Goal: Task Accomplishment & Management: Complete application form

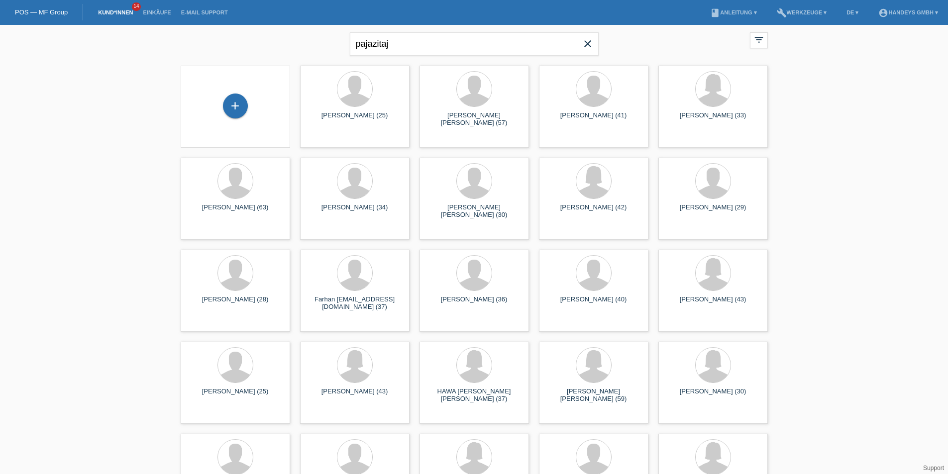
type input "pajazitaj"
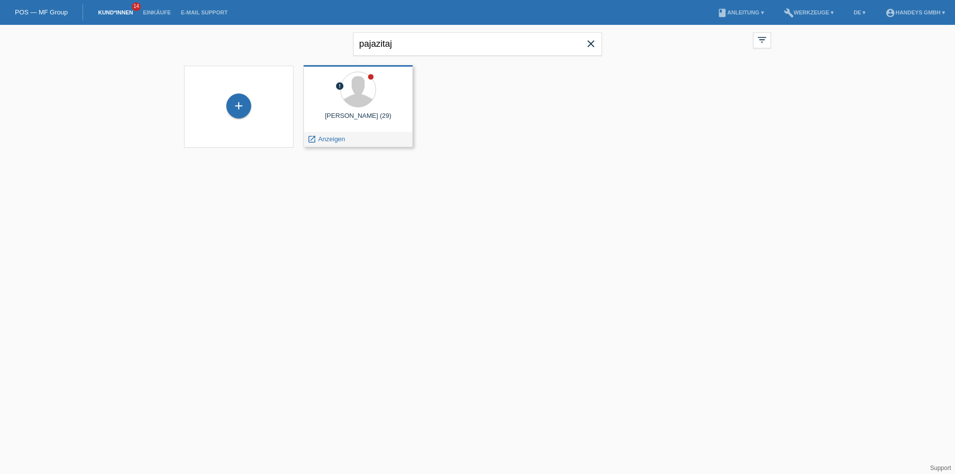
click at [330, 140] on span "Anzeigen" at bounding box center [331, 138] width 27 height 7
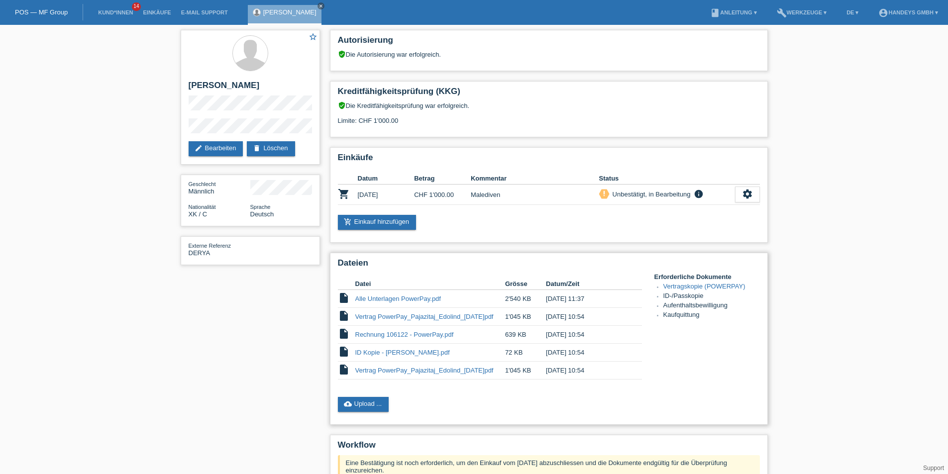
click at [404, 303] on td "Alle Unterlagen PowerPay.pdf" at bounding box center [430, 299] width 150 height 18
click at [404, 299] on link "Alle Unterlagen PowerPay.pdf" at bounding box center [398, 298] width 86 height 7
click at [369, 406] on link "cloud_upload Upload ..." at bounding box center [363, 404] width 51 height 15
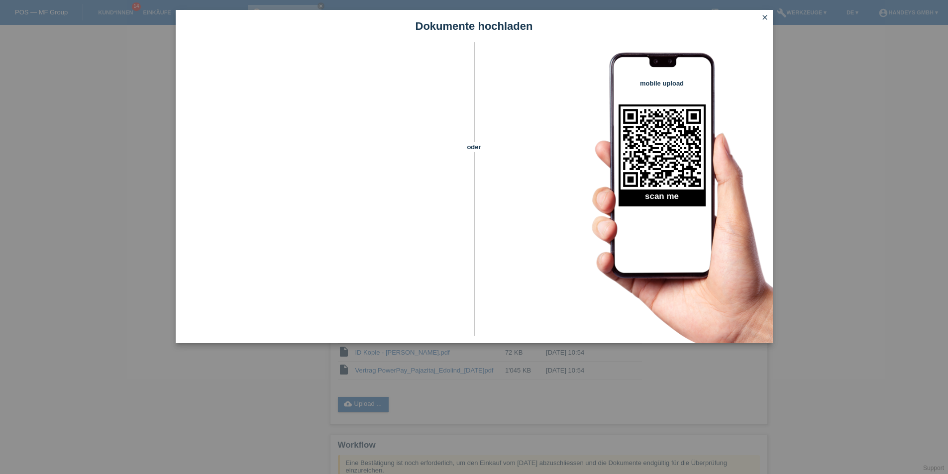
click at [767, 16] on icon "close" at bounding box center [765, 17] width 8 height 8
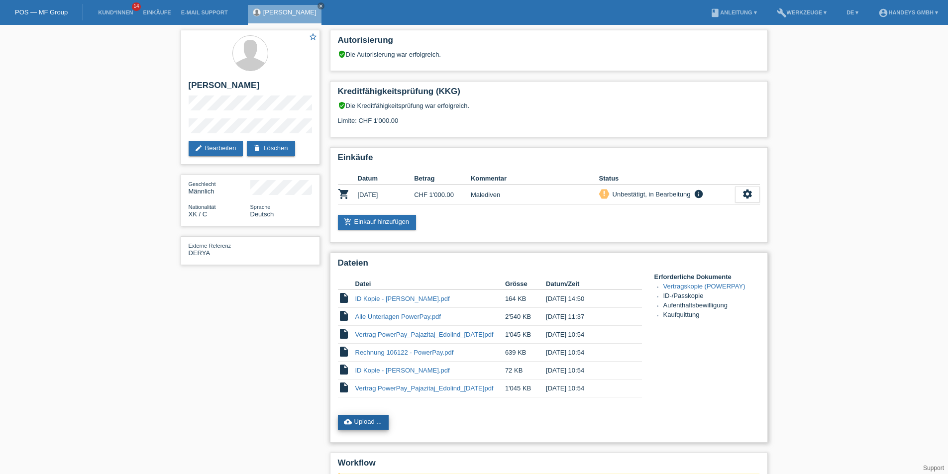
click at [357, 419] on link "cloud_upload Upload ..." at bounding box center [363, 422] width 51 height 15
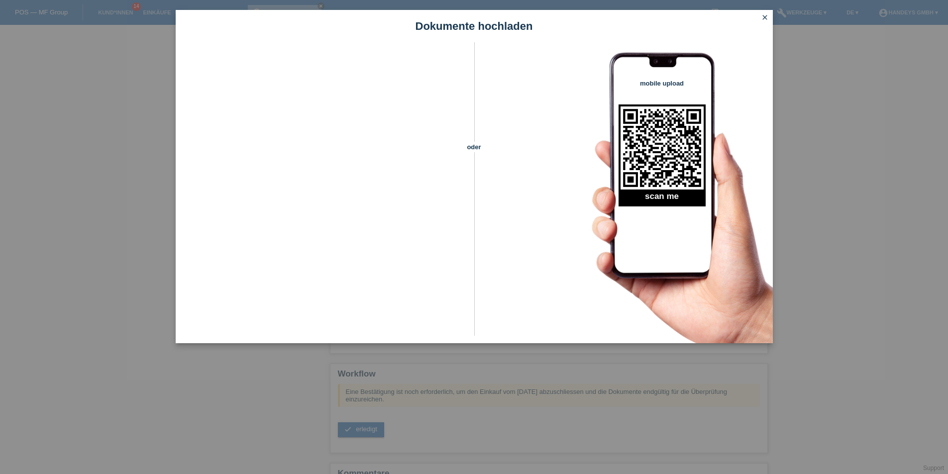
scroll to position [144, 0]
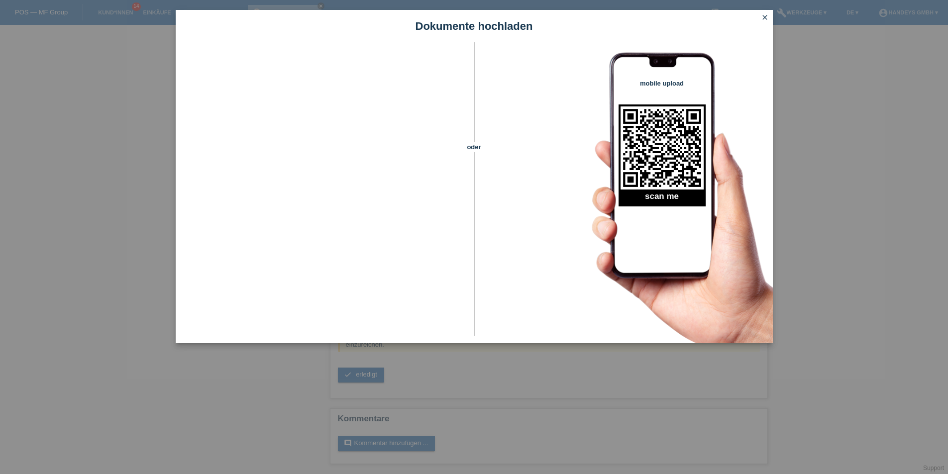
click at [765, 14] on icon "close" at bounding box center [765, 17] width 8 height 8
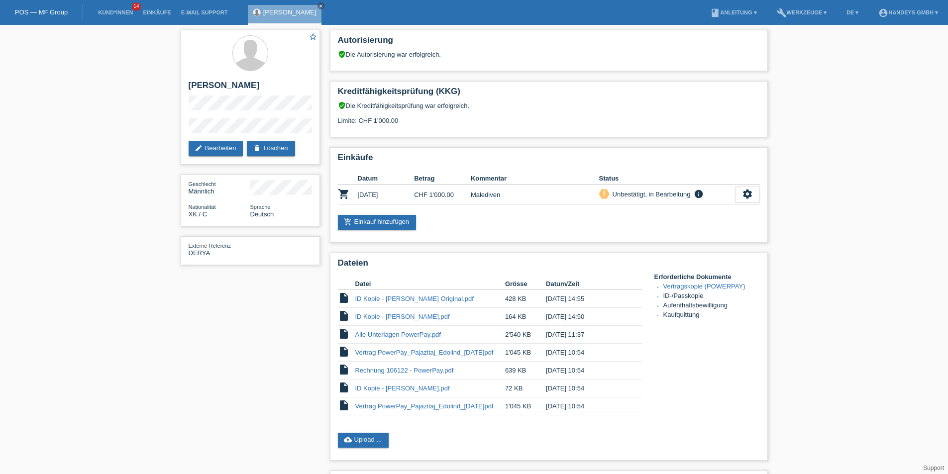
scroll to position [144, 0]
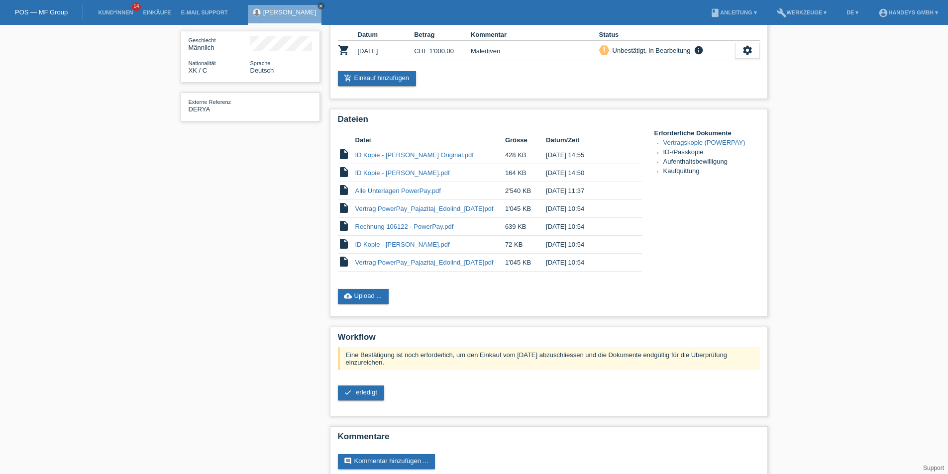
click at [318, 5] on icon "close" at bounding box center [320, 5] width 5 height 5
click at [107, 10] on link "Kund*innen" at bounding box center [115, 12] width 45 height 6
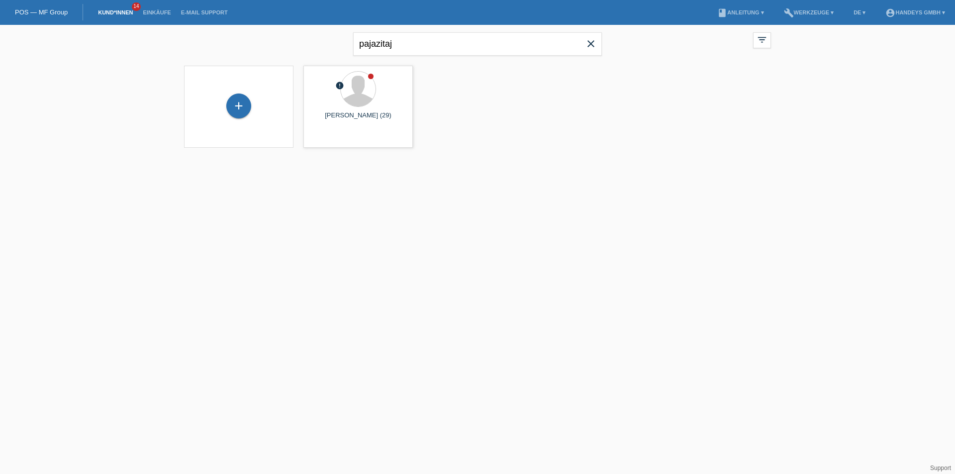
click at [590, 43] on icon "close" at bounding box center [591, 44] width 12 height 12
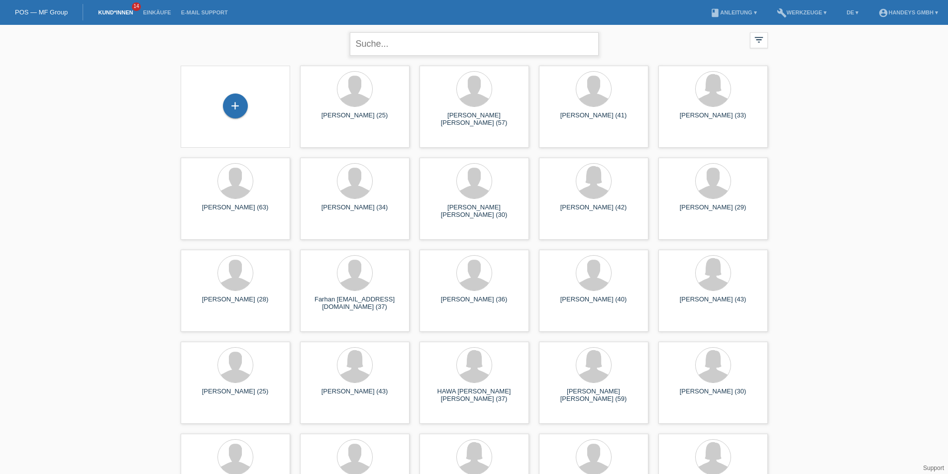
click at [392, 44] on input "text" at bounding box center [474, 43] width 249 height 23
click at [403, 43] on input "text" at bounding box center [474, 43] width 249 height 23
type input "litia"
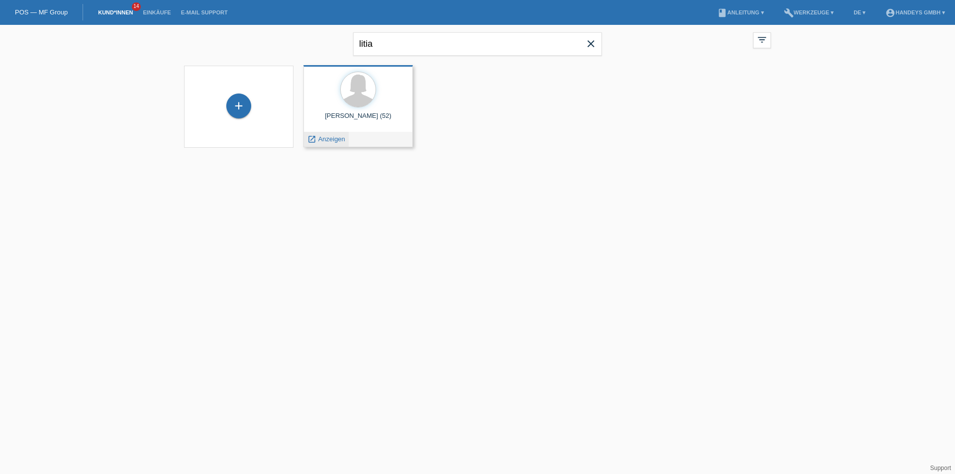
click at [336, 136] on span "Anzeigen" at bounding box center [331, 138] width 27 height 7
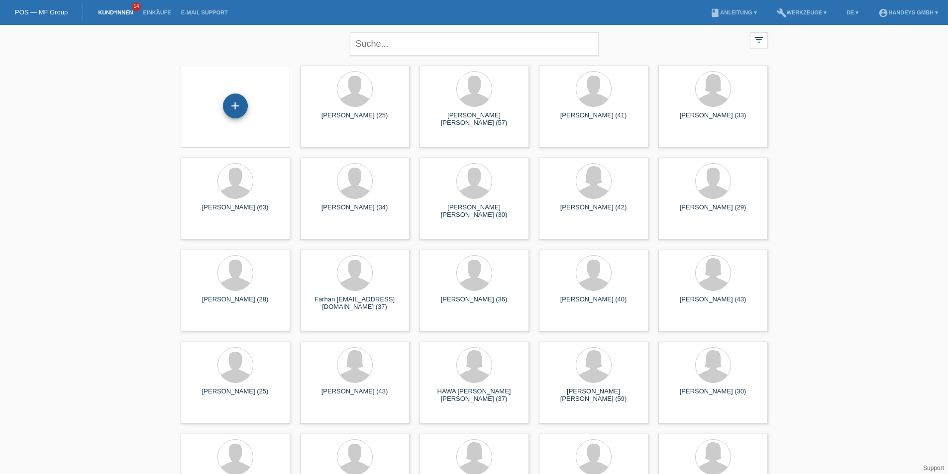
click at [240, 110] on div "+" at bounding box center [235, 105] width 24 height 17
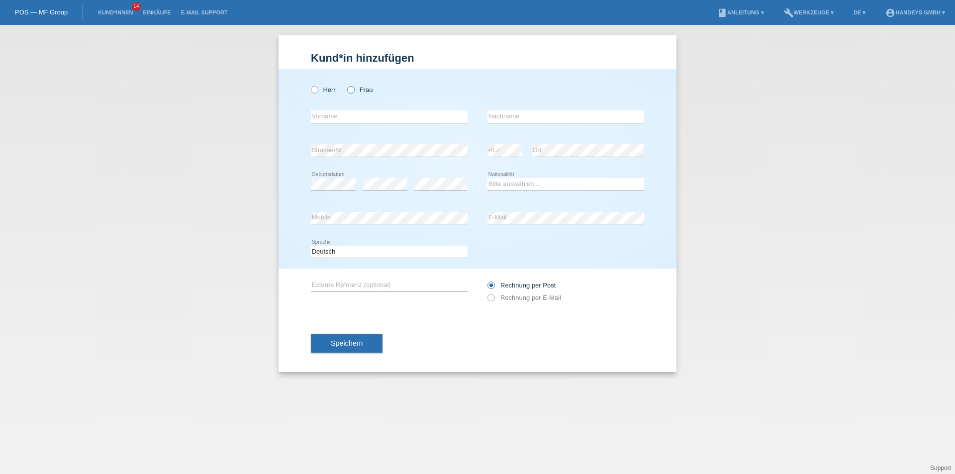
click at [346, 85] on icon at bounding box center [346, 85] width 0 height 0
click at [353, 89] on input "Frau" at bounding box center [350, 89] width 6 height 6
radio input "true"
click at [348, 115] on input "text" at bounding box center [389, 116] width 157 height 12
type input "Litia"
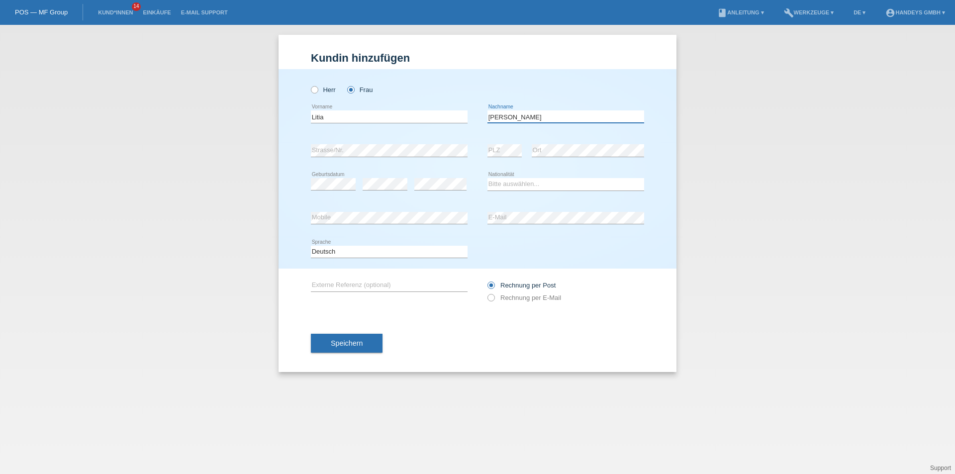
type input "[PERSON_NAME]"
select select "IT"
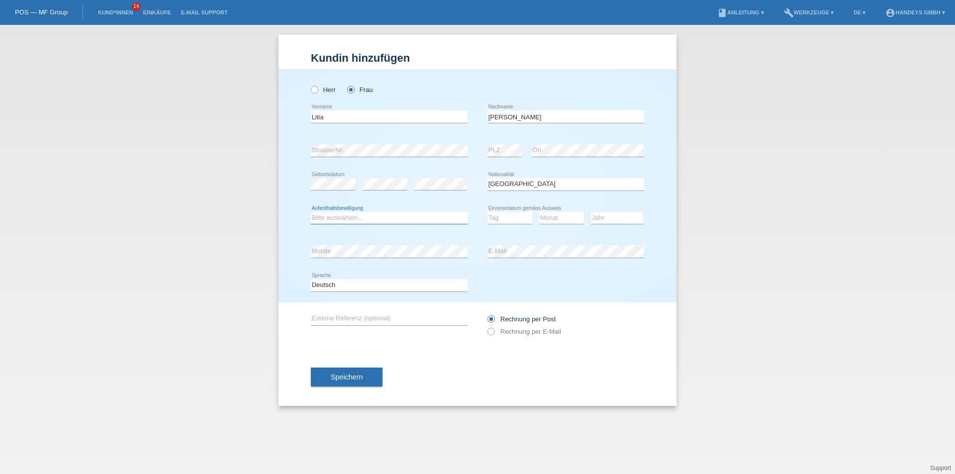
click at [364, 219] on select "Bitte auswählen... C B B - Flüchtlingsstatus Andere" at bounding box center [389, 218] width 157 height 12
select select "B"
click at [311, 212] on select "Bitte auswählen... C B B - Flüchtlingsstatus Andere" at bounding box center [389, 218] width 157 height 12
click at [502, 214] on select "Tag 01 02 03 04 05 06 07 08 09 10 11" at bounding box center [509, 218] width 45 height 12
select select "10"
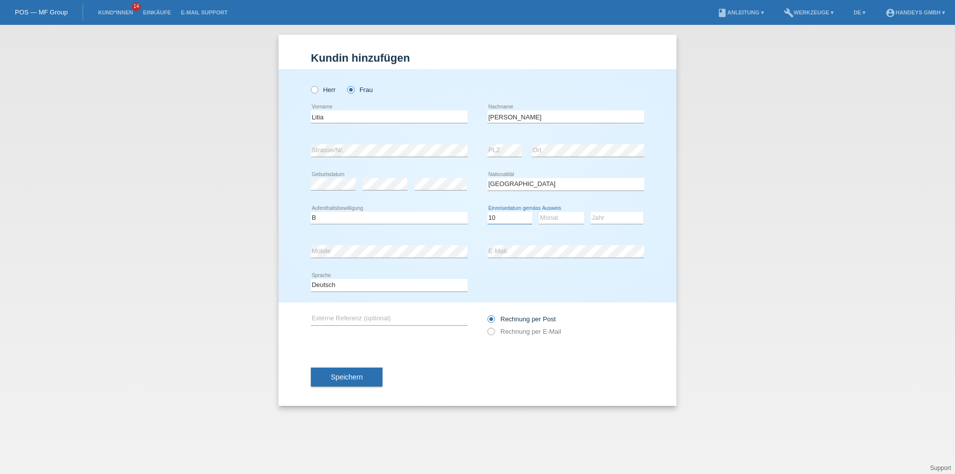
click at [487, 212] on select "Tag 01 02 03 04 05 06 07 08 09 10 11" at bounding box center [509, 218] width 45 height 12
select select "08"
select select "2022"
click at [340, 320] on input "text" at bounding box center [389, 319] width 157 height 12
type input "ARB"
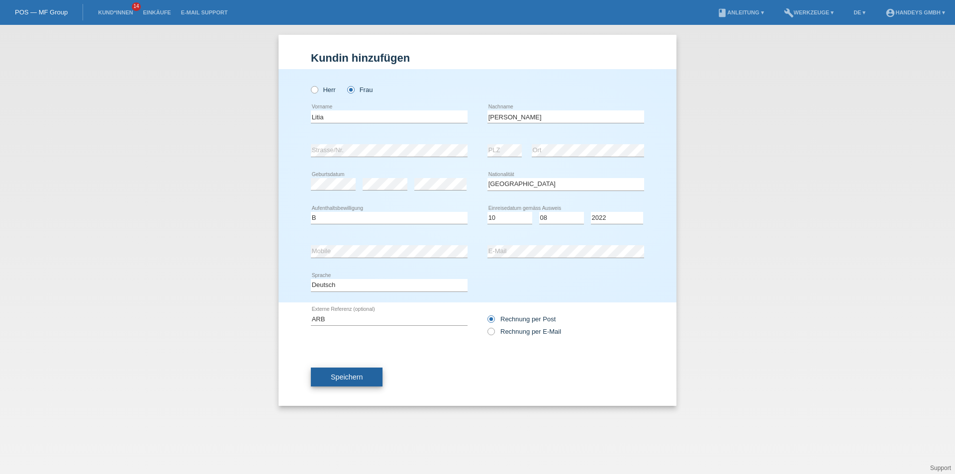
click at [334, 378] on span "Speichern" at bounding box center [347, 377] width 32 height 8
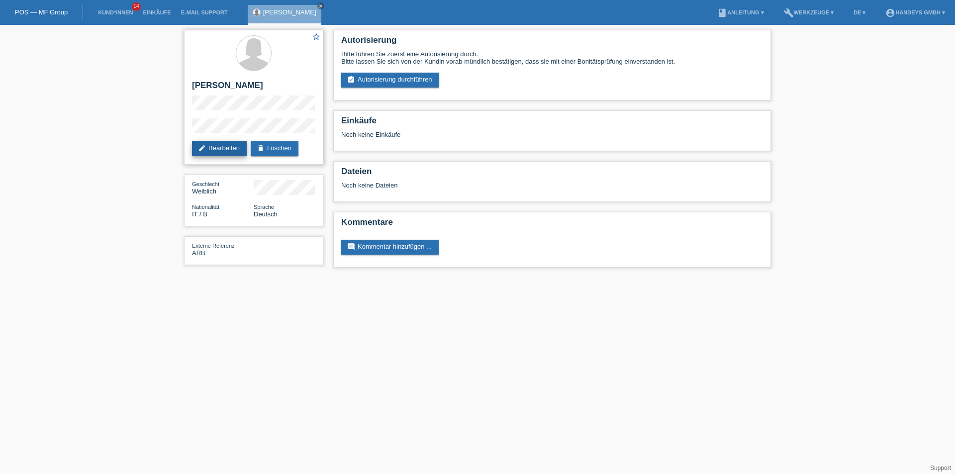
click at [225, 145] on link "edit Bearbeiten" at bounding box center [219, 148] width 55 height 15
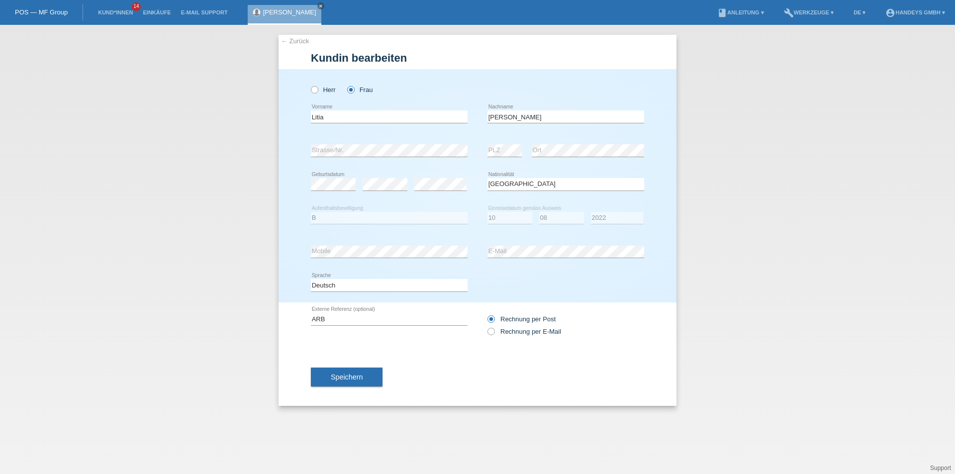
select select "IT"
select select "B"
select select "10"
select select "08"
select select "2022"
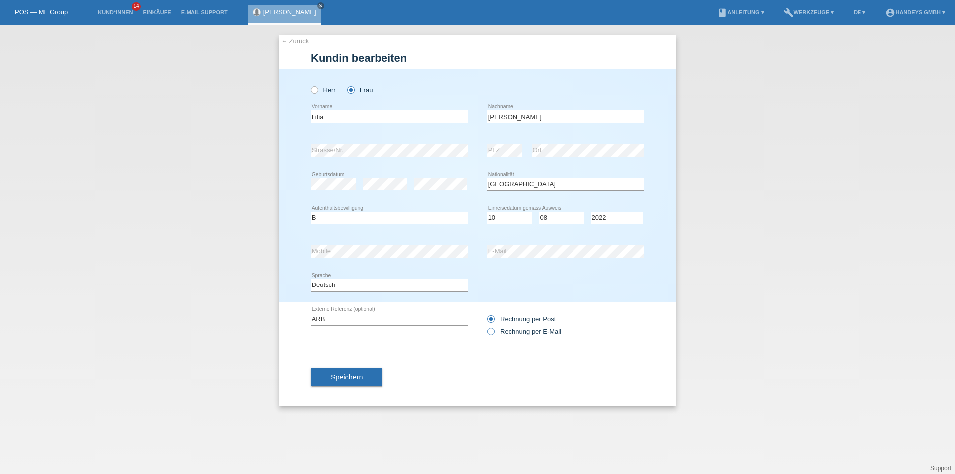
click at [486, 326] on icon at bounding box center [486, 326] width 0 height 0
click at [492, 332] on input "Rechnung per E-Mail" at bounding box center [490, 334] width 6 height 12
radio input "true"
click at [361, 376] on span "Speichern" at bounding box center [347, 377] width 32 height 8
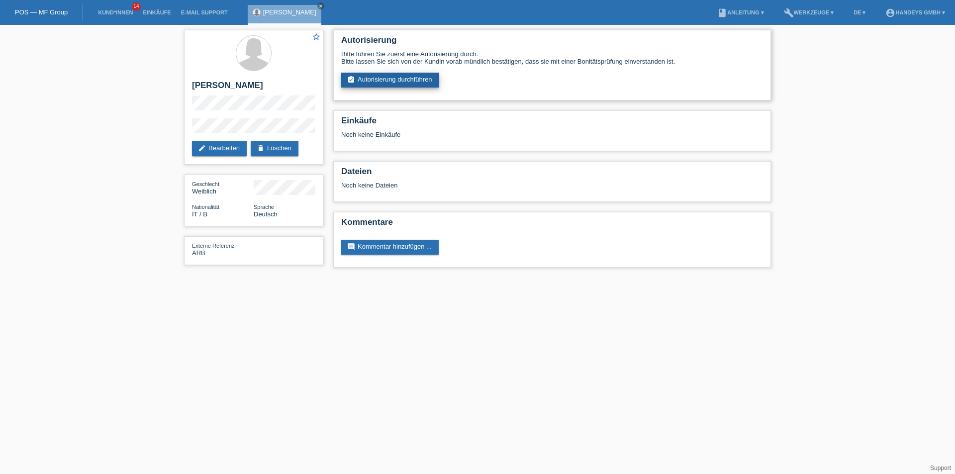
click at [364, 83] on link "assignment_turned_in Autorisierung durchführen" at bounding box center [390, 80] width 98 height 15
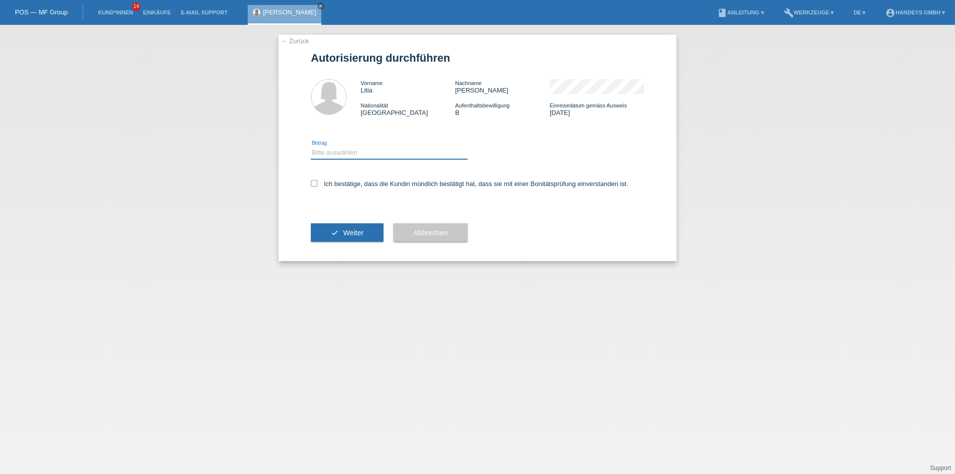
click at [335, 148] on select "Bitte auswählen CHF 1.00 - CHF 499.00 CHF 500.00 - CHF 1'999.00 CHF 2'000.00 - …" at bounding box center [389, 153] width 157 height 12
select select "3"
click at [311, 147] on select "Bitte auswählen CHF 1.00 - CHF 499.00 CHF 500.00 - CHF 1'999.00 CHF 2'000.00 - …" at bounding box center [389, 153] width 157 height 12
click at [422, 230] on span "Abbrechen" at bounding box center [430, 233] width 34 height 8
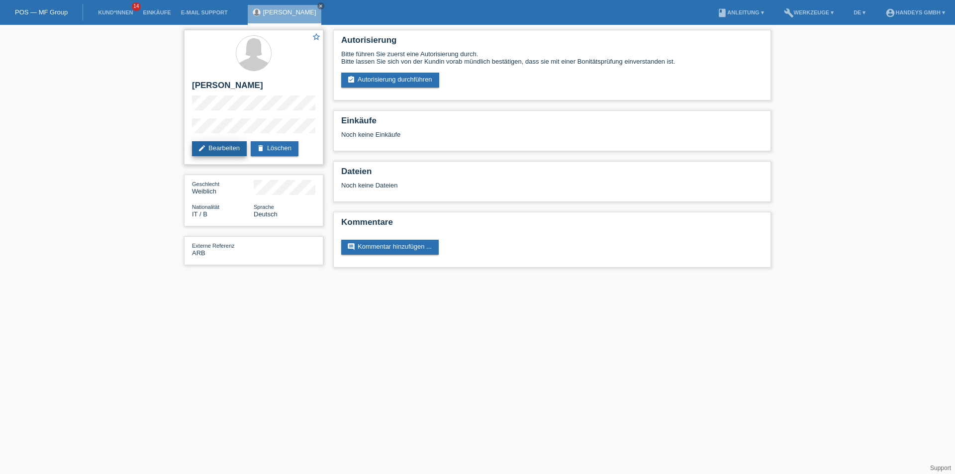
click at [223, 152] on link "edit Bearbeiten" at bounding box center [219, 148] width 55 height 15
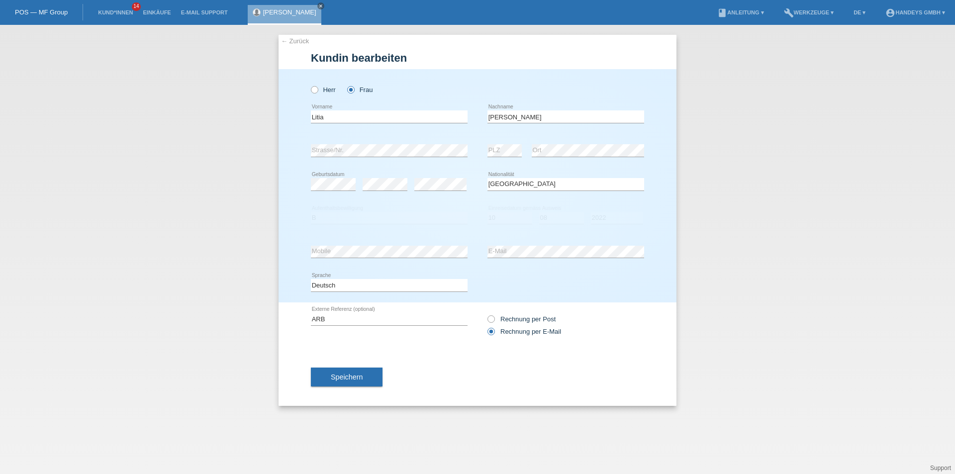
select select "IT"
select select "B"
select select "10"
select select "08"
select select "2022"
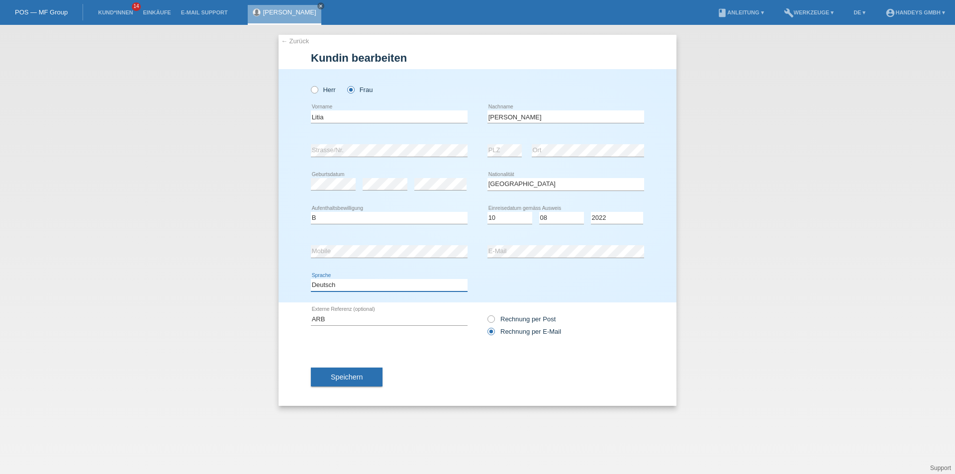
click at [361, 290] on select "Deutsch Français Italiano English" at bounding box center [389, 285] width 157 height 12
select select "it"
click at [311, 279] on select "Deutsch Français Italiano English" at bounding box center [389, 285] width 157 height 12
click at [339, 380] on span "Speichern" at bounding box center [347, 377] width 32 height 8
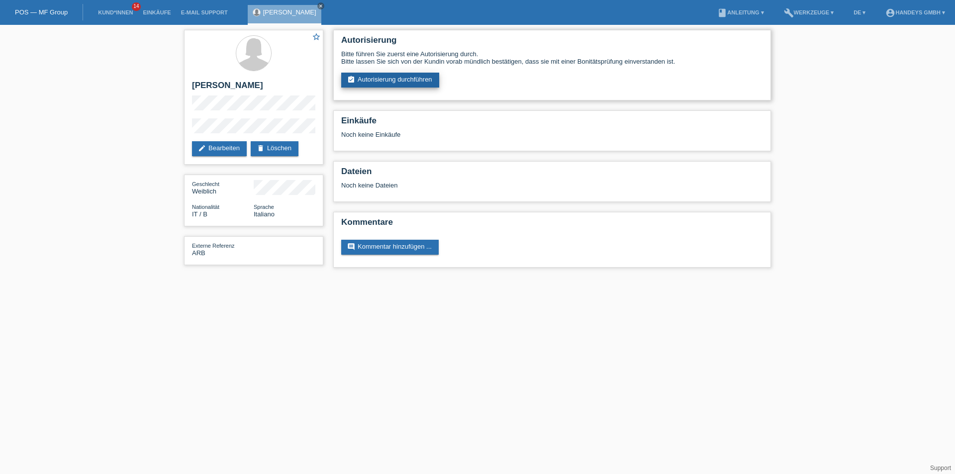
click at [372, 80] on link "assignment_turned_in Autorisierung durchführen" at bounding box center [390, 80] width 98 height 15
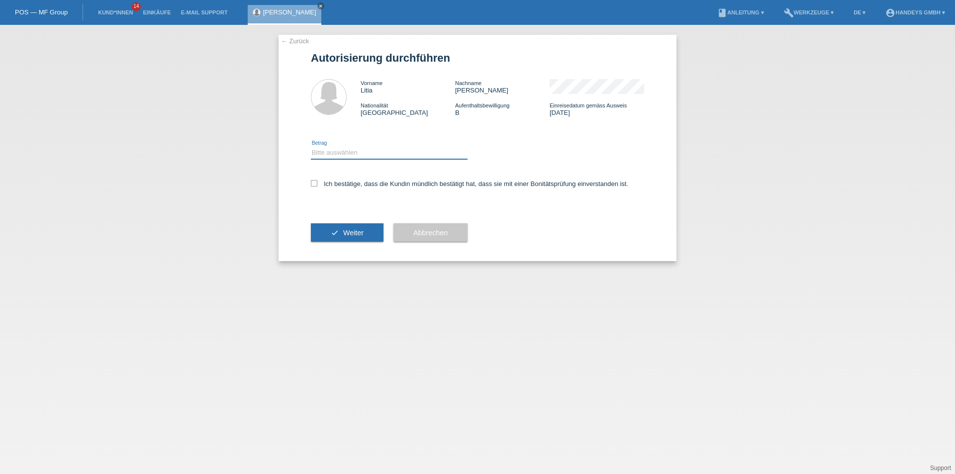
drag, startPoint x: 348, startPoint y: 153, endPoint x: 347, endPoint y: 159, distance: 5.7
click at [348, 153] on select "Bitte auswählen CHF 1.00 - CHF 499.00 CHF 500.00 - CHF 1'999.00 CHF 2'000.00 - …" at bounding box center [389, 153] width 157 height 12
select select "3"
click at [311, 147] on select "Bitte auswählen CHF 1.00 - CHF 499.00 CHF 500.00 - CHF 1'999.00 CHF 2'000.00 - …" at bounding box center [389, 153] width 157 height 12
click at [315, 187] on label "Ich bestätige, dass die Kundin mündlich bestätigt hat, dass sie mit einer Bonit…" at bounding box center [469, 183] width 317 height 7
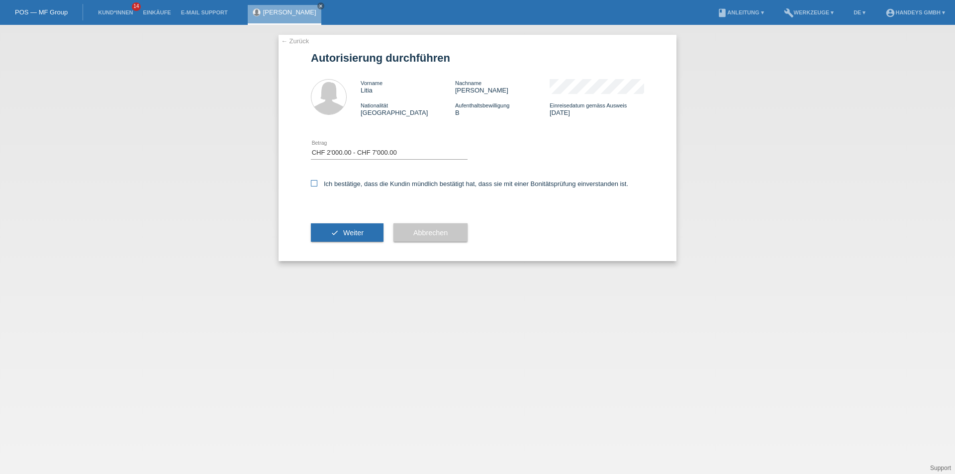
click at [315, 187] on input "Ich bestätige, dass die Kundin mündlich bestätigt hat, dass sie mit einer Bonit…" at bounding box center [314, 183] width 6 height 6
checkbox input "true"
click at [332, 233] on button "check Weiter" at bounding box center [347, 232] width 73 height 19
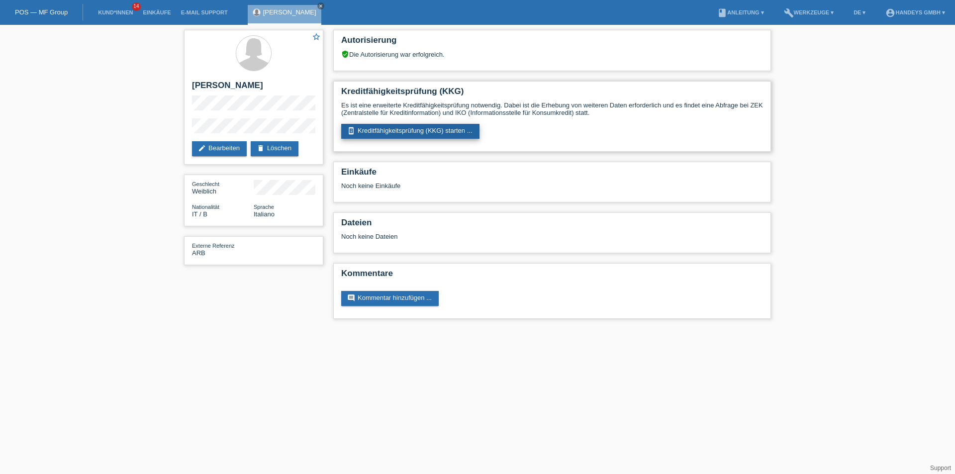
click at [442, 130] on link "perm_device_information Kreditfähigkeitsprüfung (KKG) starten ..." at bounding box center [410, 131] width 138 height 15
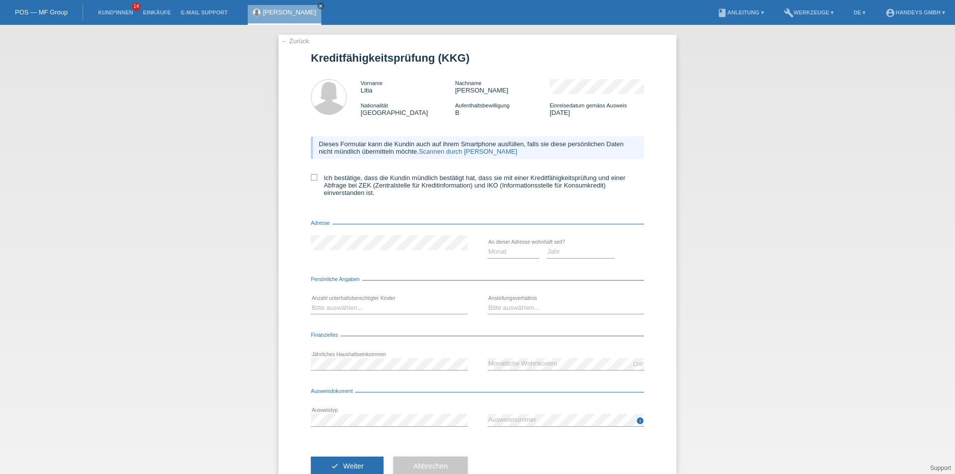
click at [452, 148] on link "Scannen durch [PERSON_NAME]" at bounding box center [468, 151] width 98 height 7
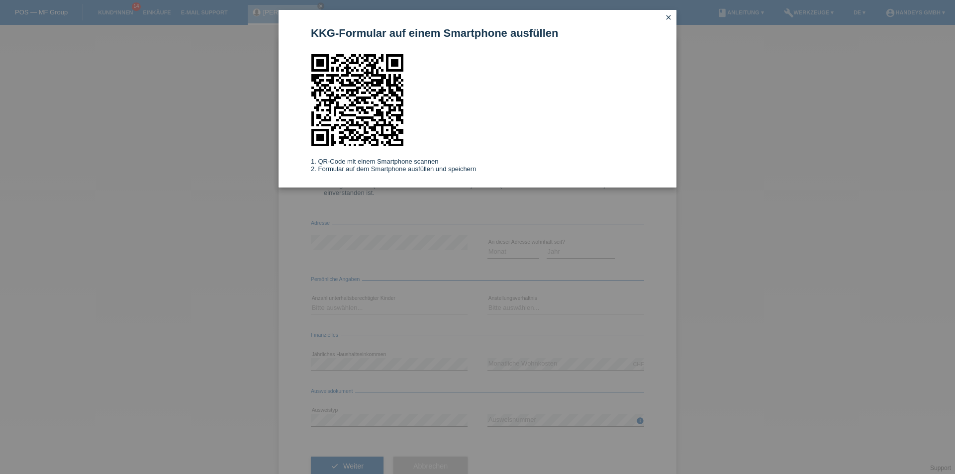
click at [669, 17] on icon "close" at bounding box center [669, 17] width 8 height 8
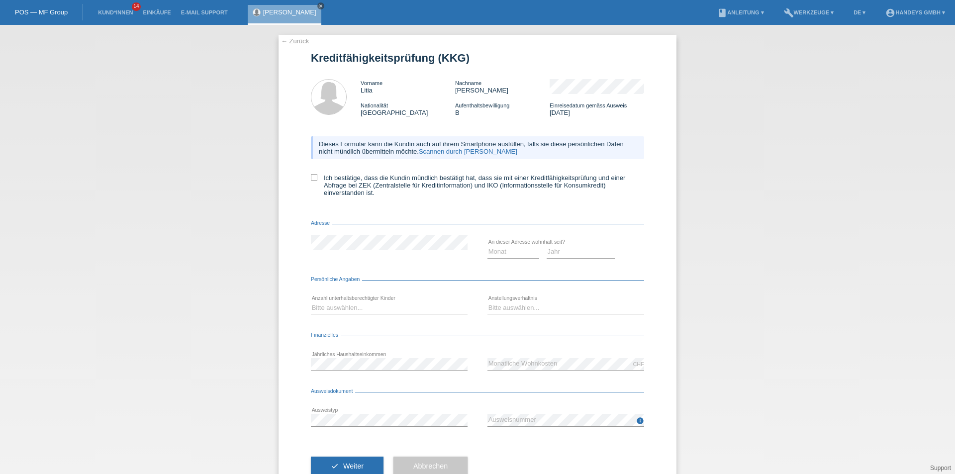
click at [323, 4] on icon "close" at bounding box center [320, 5] width 5 height 5
click at [112, 15] on link "Kund*innen" at bounding box center [115, 12] width 45 height 6
